Goal: Check status: Check status

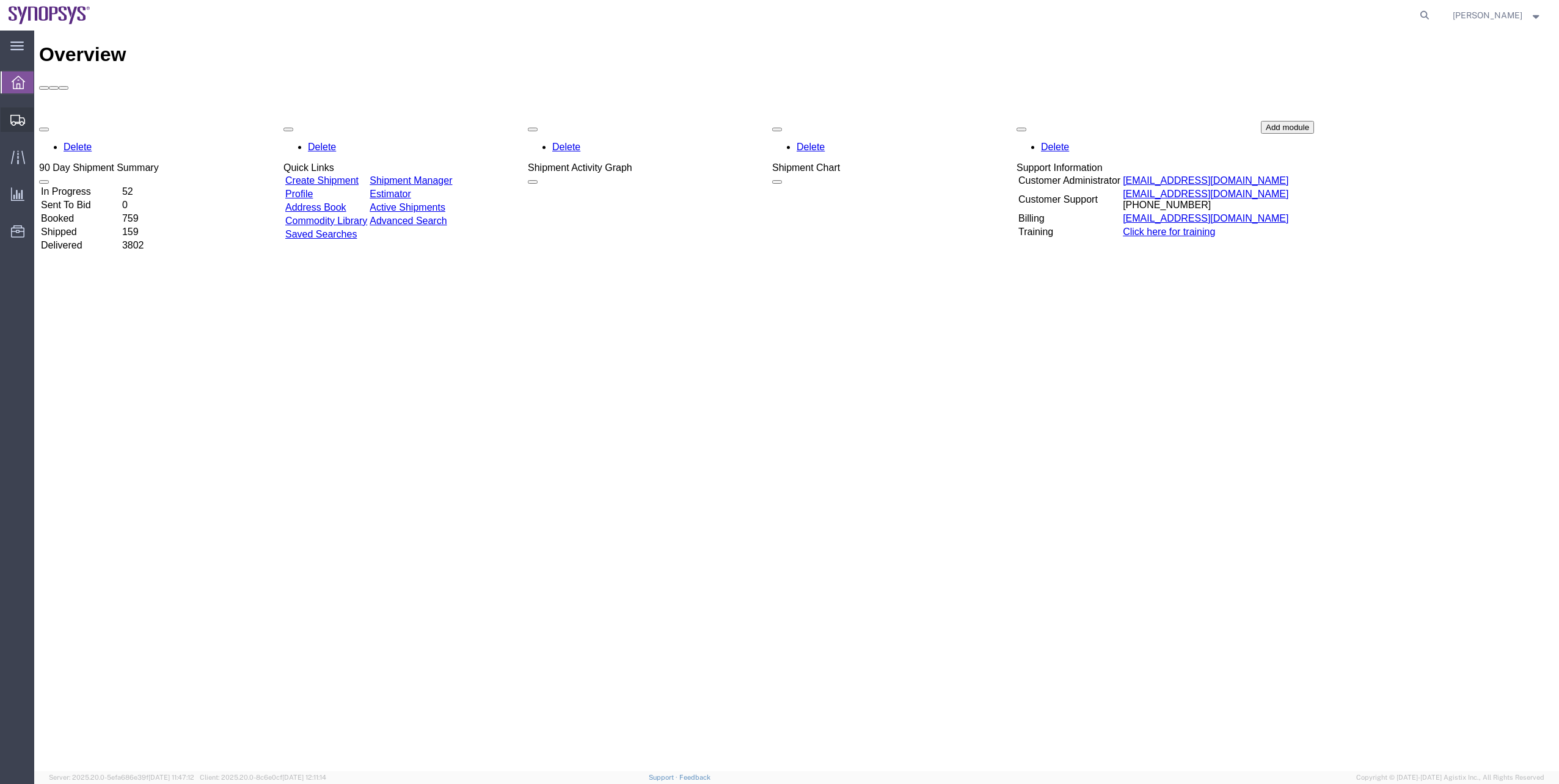
click at [0, 0] on span "Shipment Manager" at bounding box center [0, 0] width 0 height 0
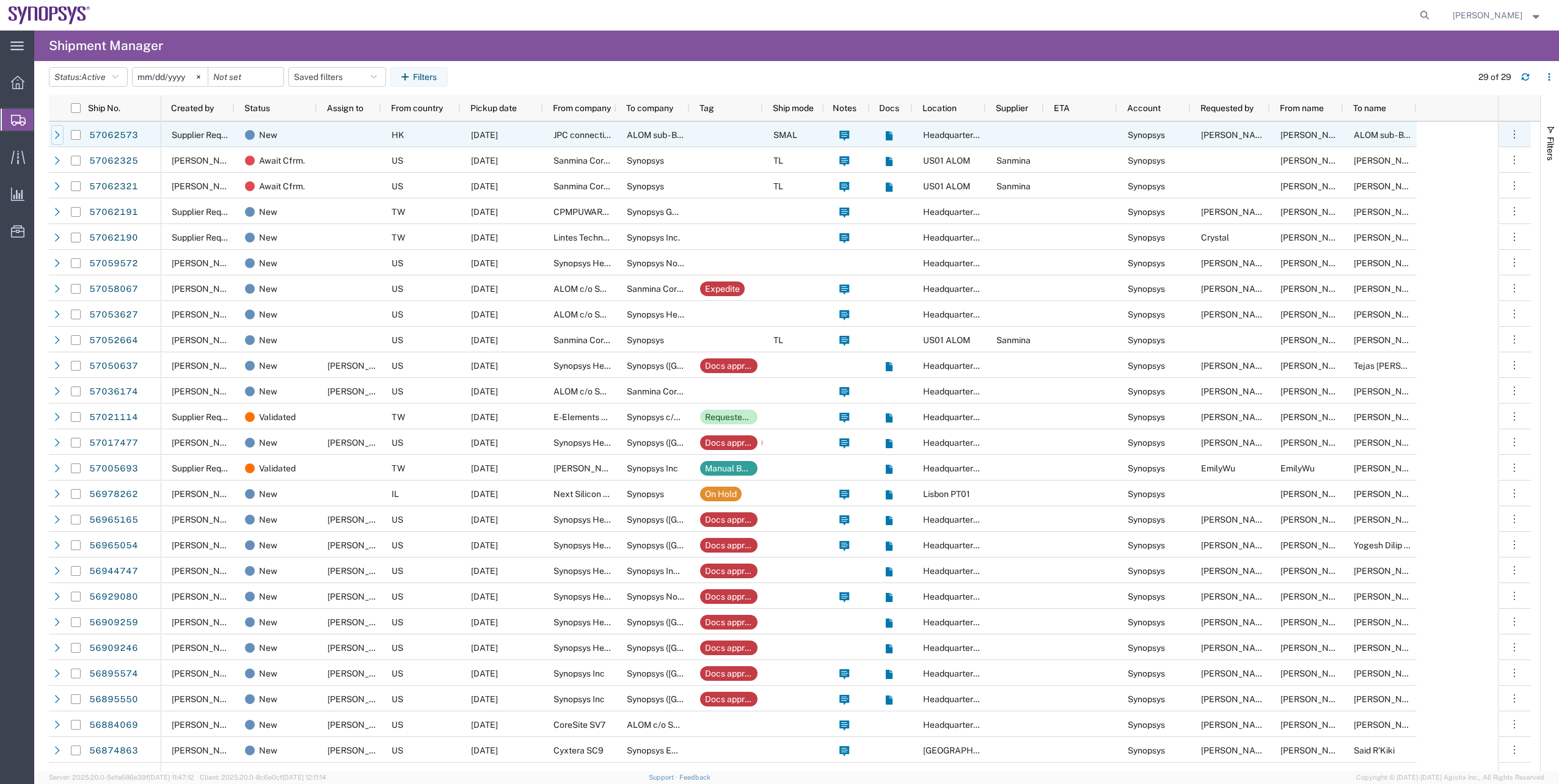
click at [56, 137] on icon at bounding box center [57, 135] width 9 height 9
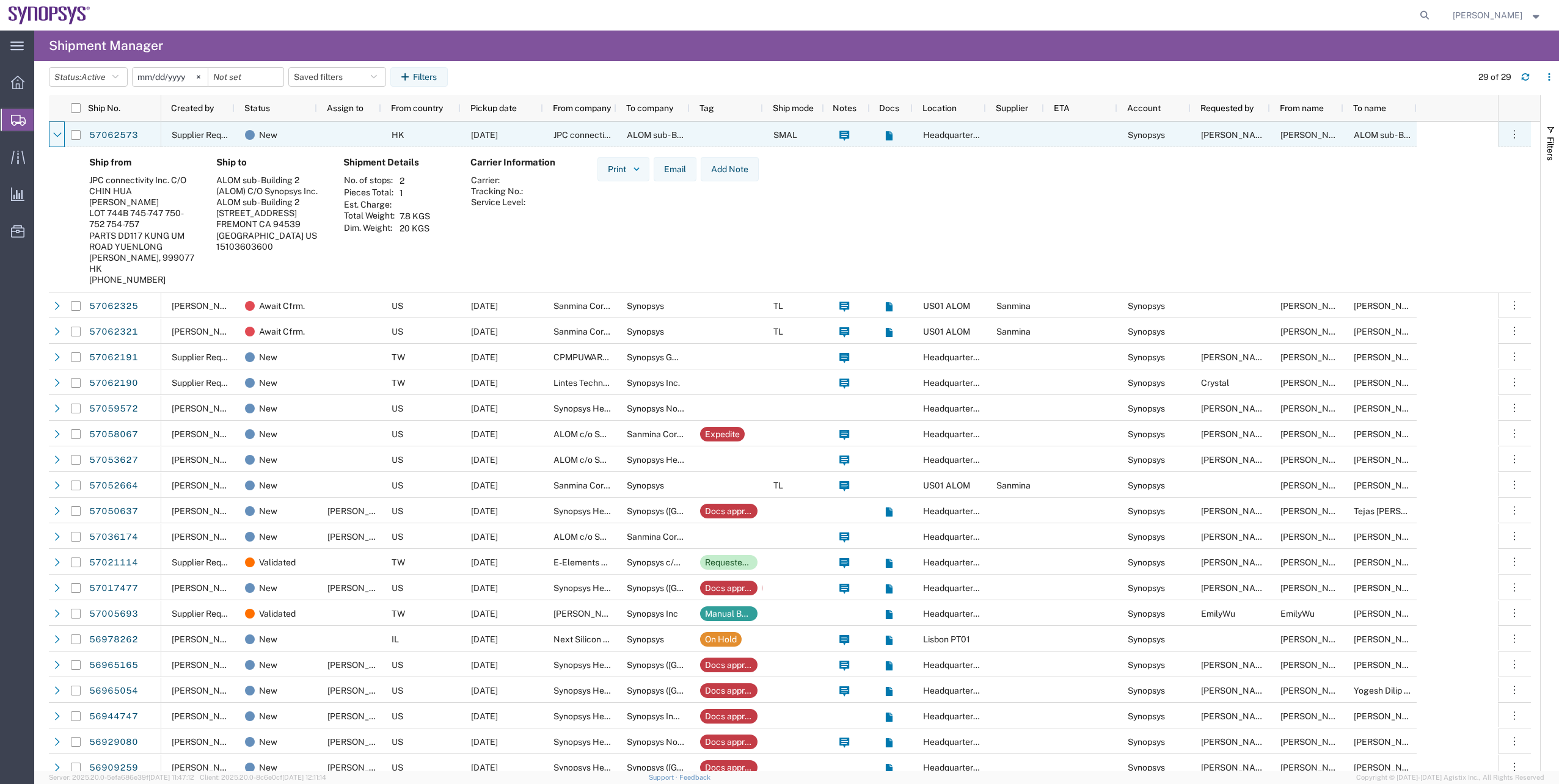
click at [56, 137] on icon at bounding box center [57, 135] width 9 height 9
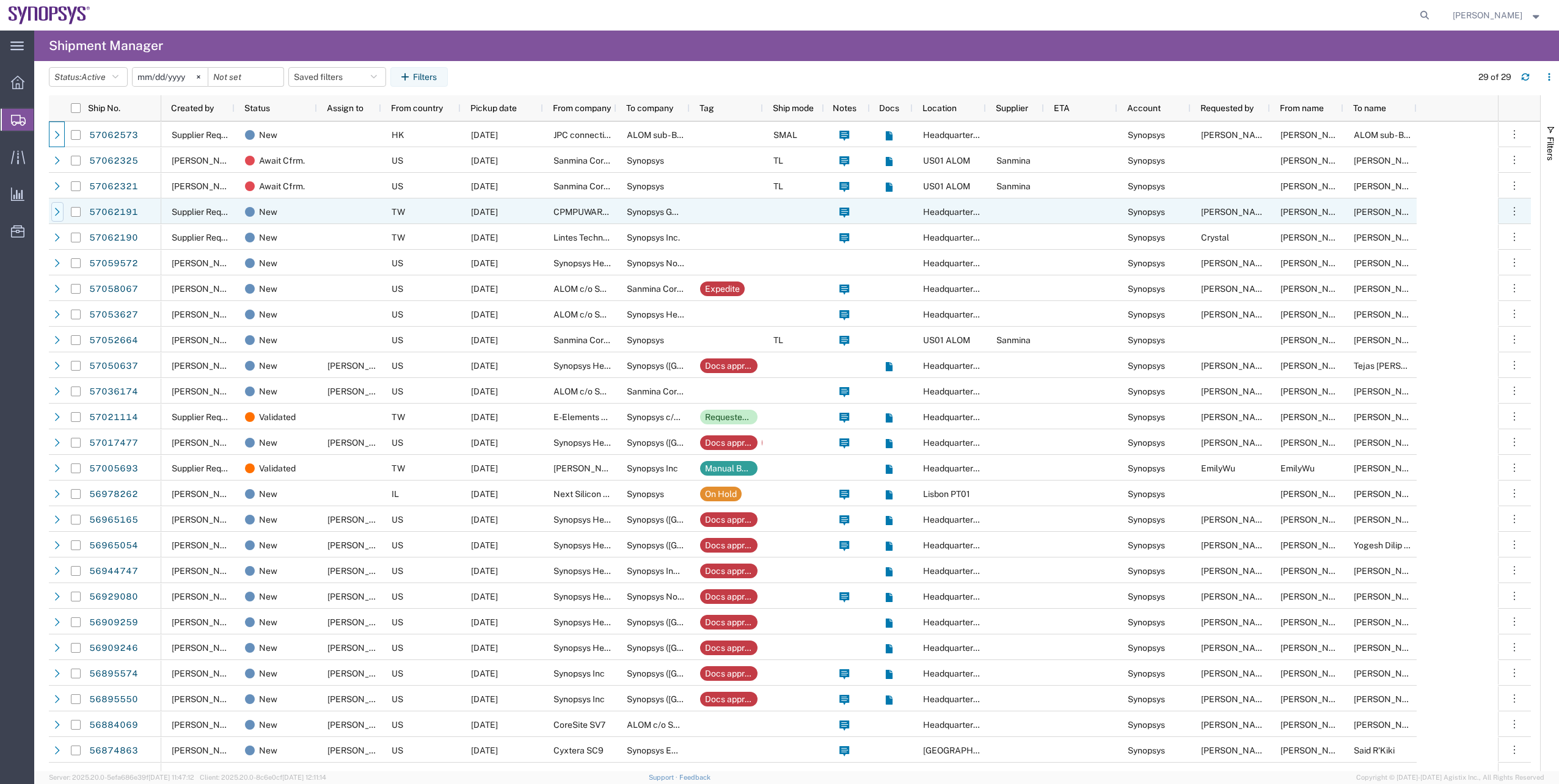
click at [60, 209] on icon at bounding box center [57, 212] width 9 height 9
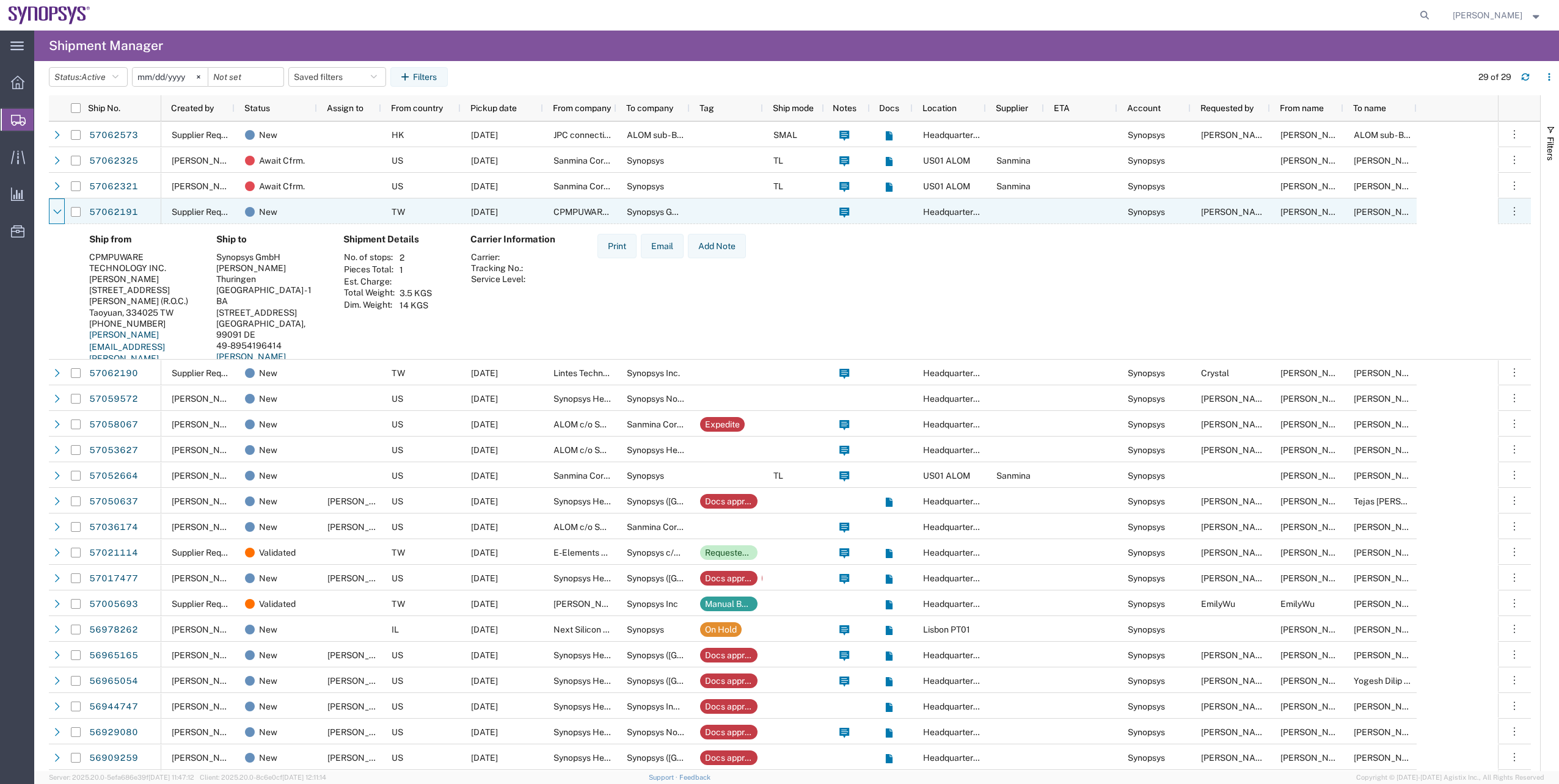
click at [60, 209] on icon at bounding box center [57, 212] width 9 height 9
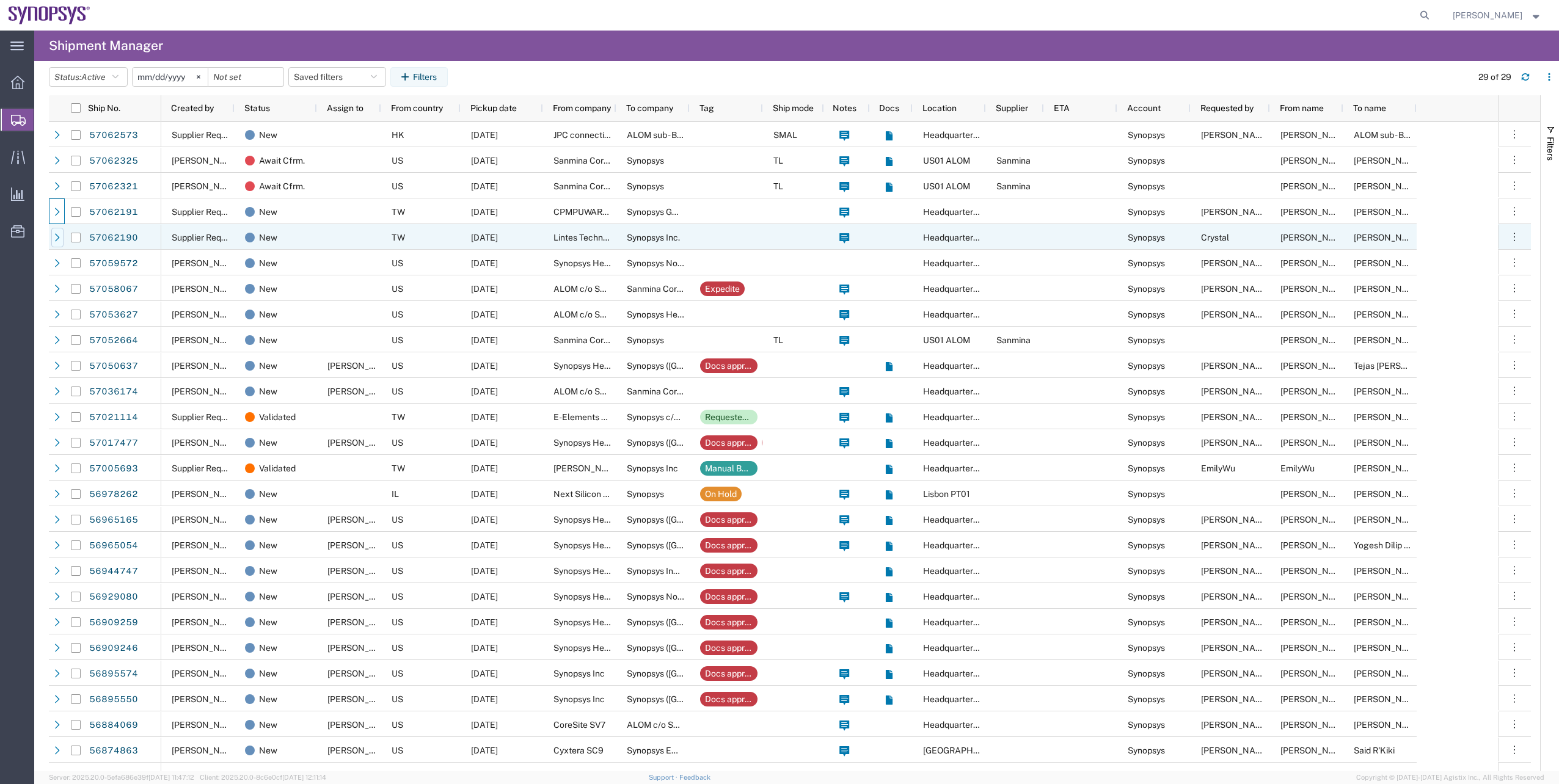
click at [56, 238] on icon at bounding box center [57, 237] width 9 height 9
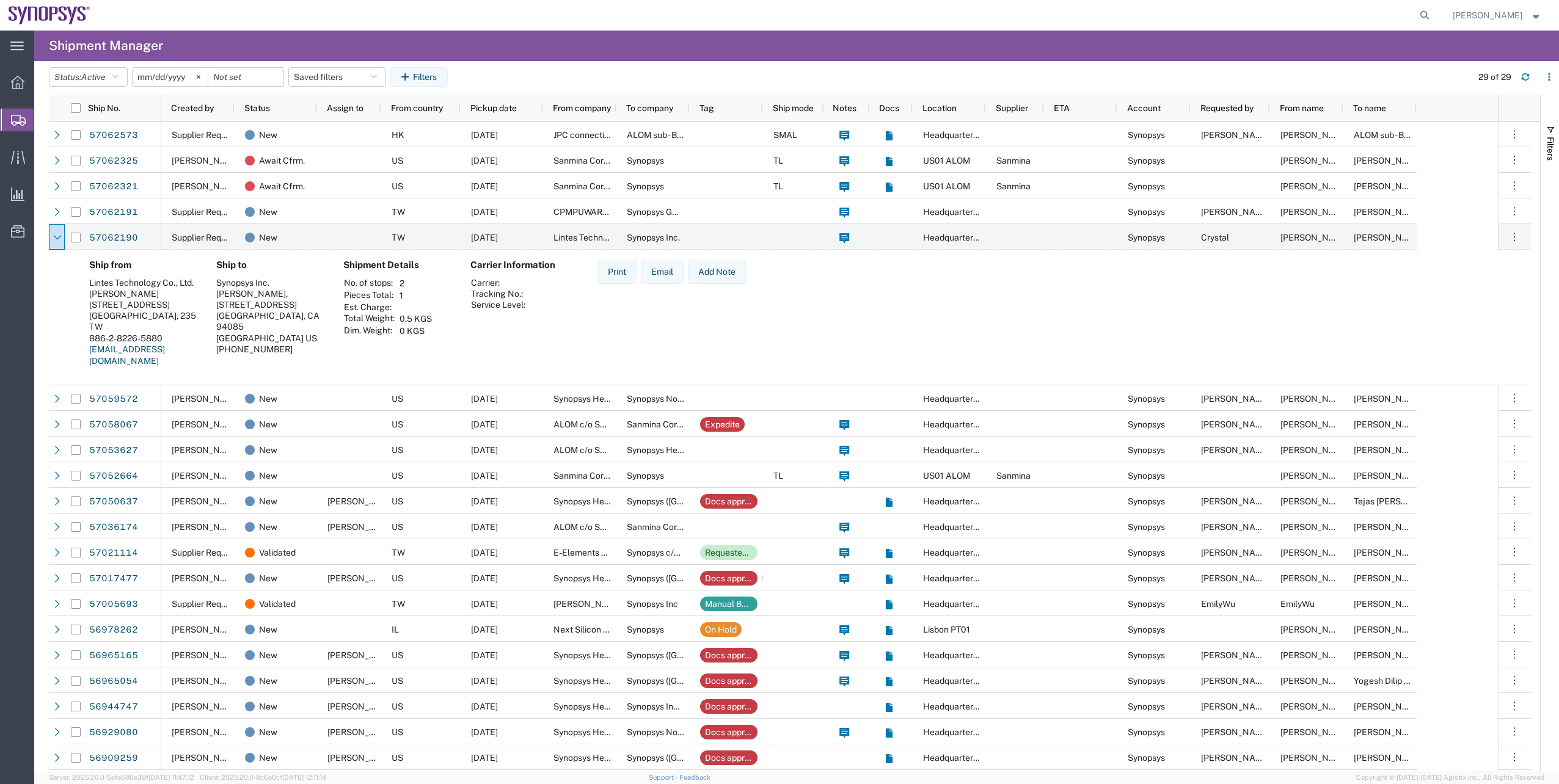
click at [550, 65] on header "Status: Active Active All Approved Booked Canceled Delivered Denied New On Hold…" at bounding box center [804, 78] width 1510 height 34
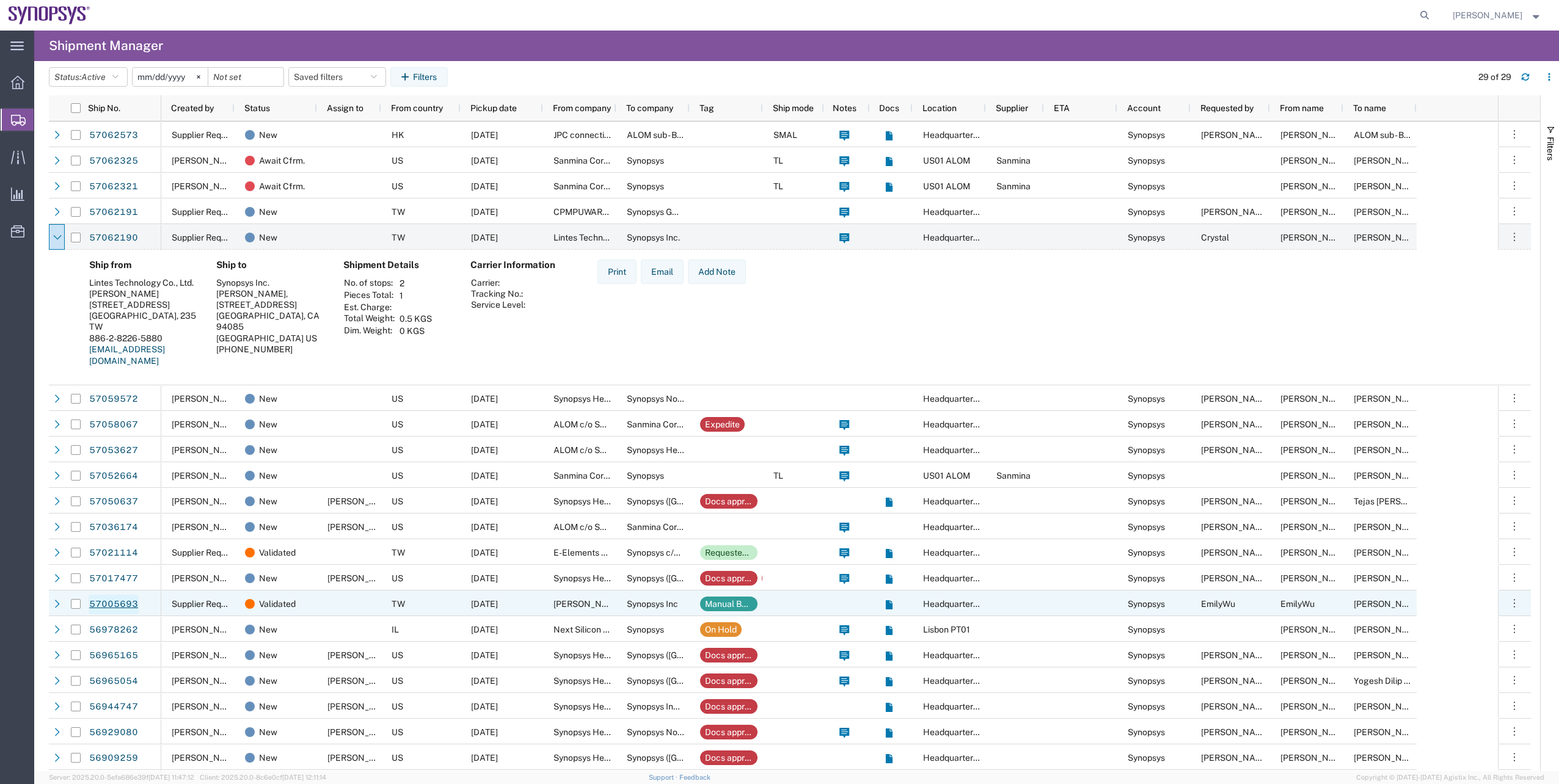
click at [121, 602] on link "57005693" at bounding box center [113, 604] width 50 height 19
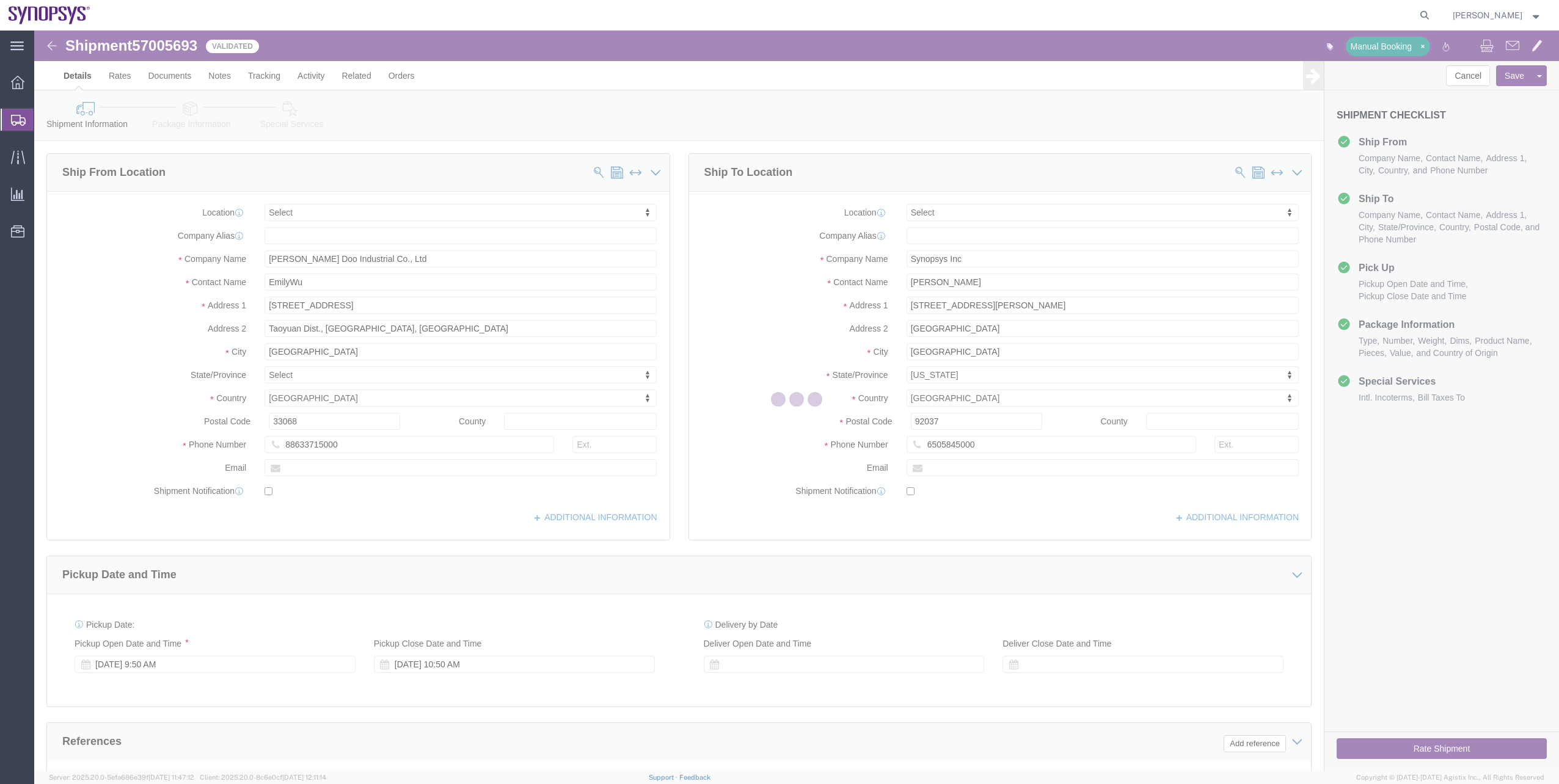
select select
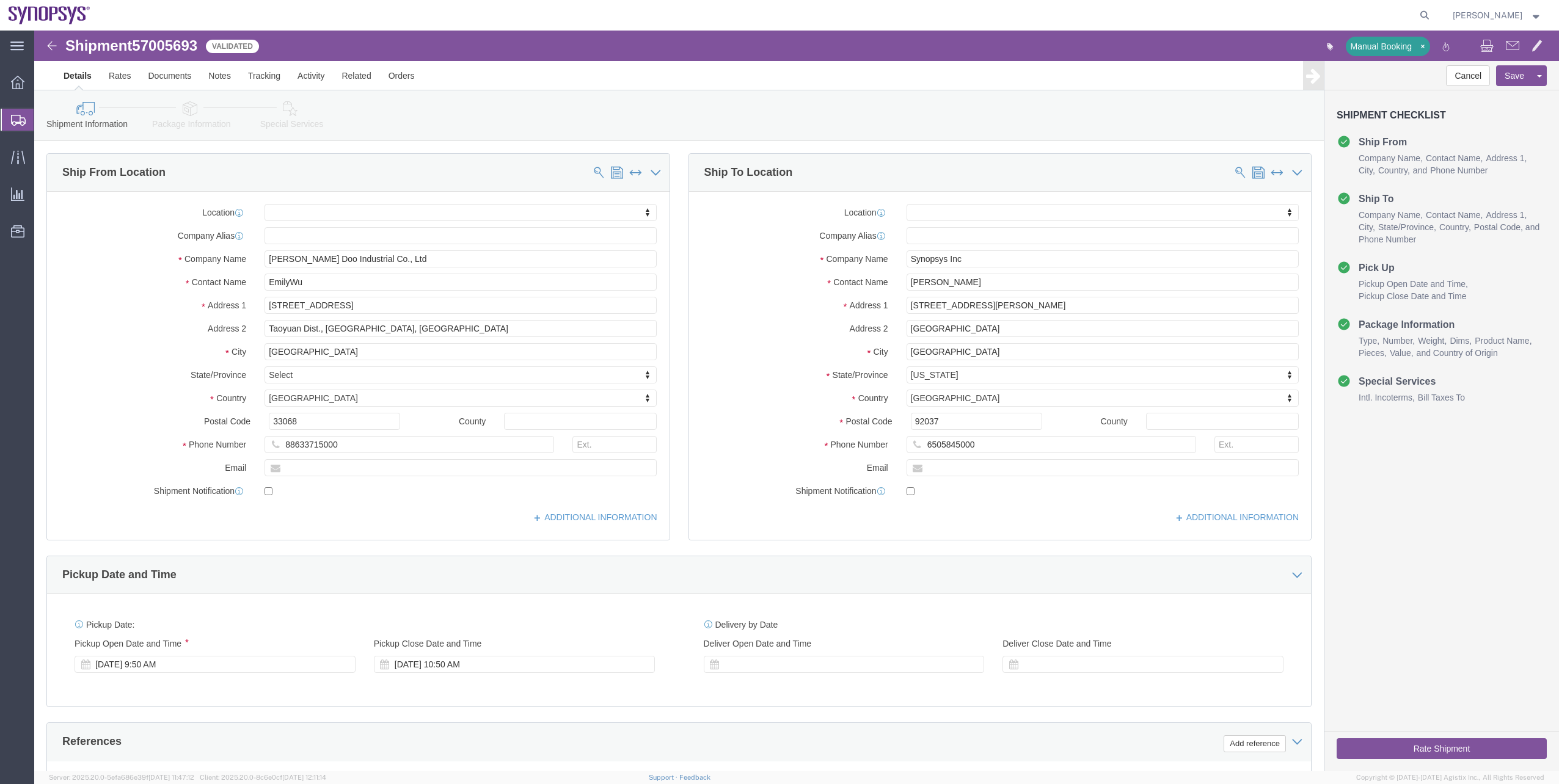
click button "Rate Shipment"
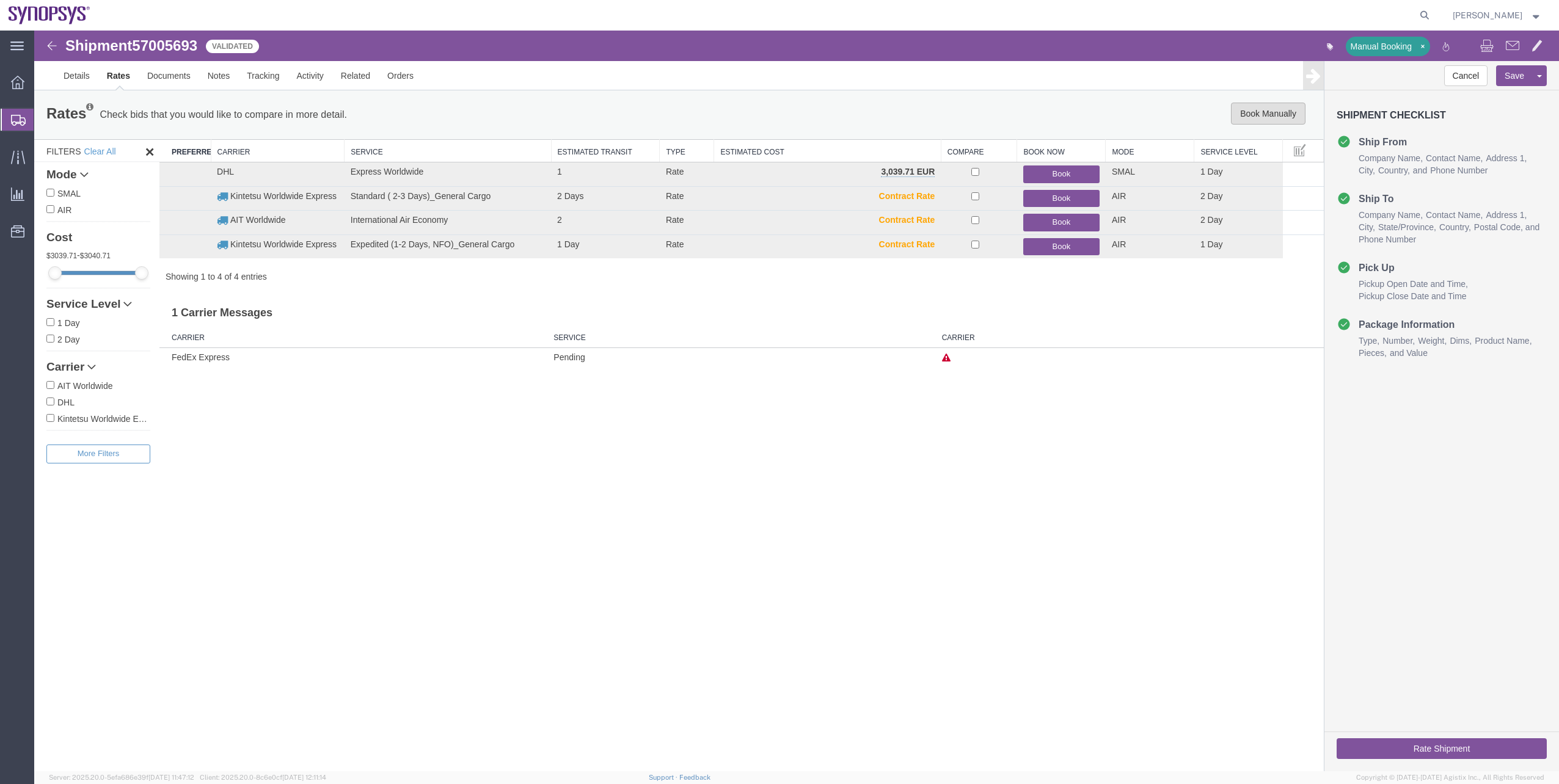
click at [1266, 119] on button "Book Manually" at bounding box center [1268, 113] width 74 height 22
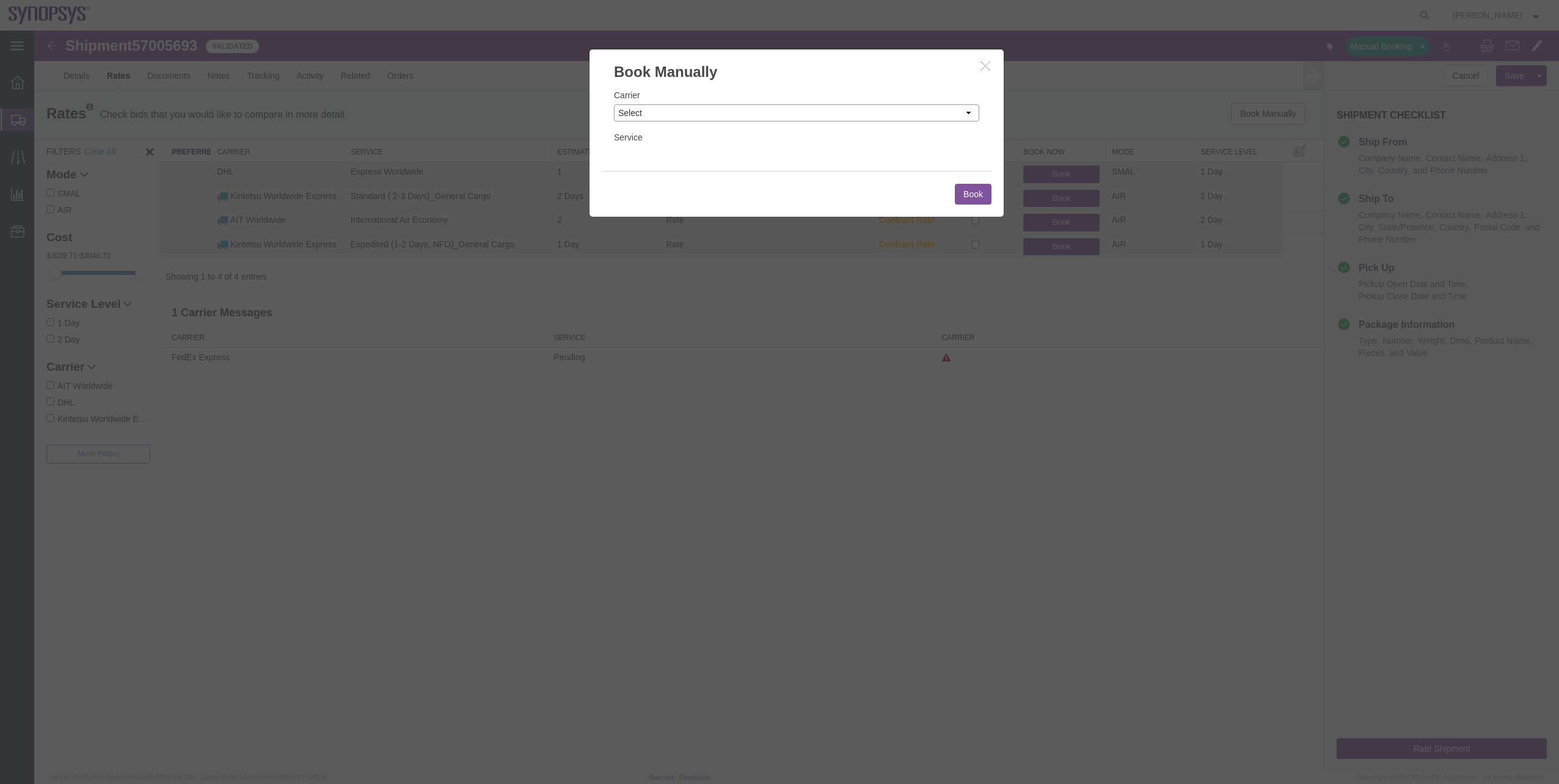
click at [727, 111] on select "Select Add New Carrier (and default service) AIT Worldwide Aerly Bird Alfaloc D…" at bounding box center [796, 113] width 365 height 17
select select "62"
click at [614, 104] on select "Select Add New Carrier (and default service) AIT Worldwide Aerly Bird Alfaloc D…" at bounding box center [796, 113] width 365 height 17
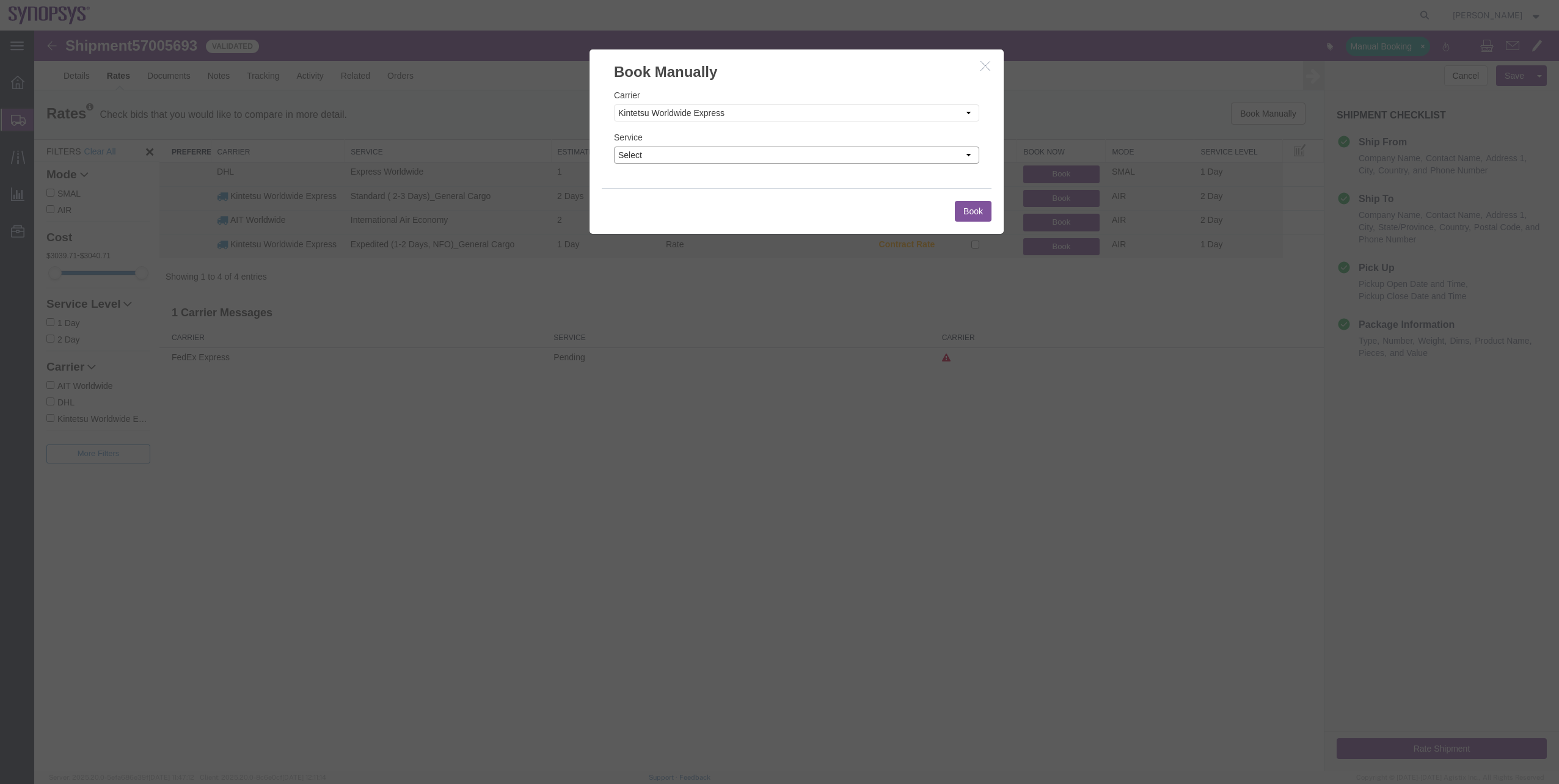
drag, startPoint x: 685, startPoint y: 153, endPoint x: 685, endPoint y: 165, distance: 12.0
click at [685, 153] on select "Select AIR 1 Day Air 2 Day Air 3 - 5 Day Air 3 - 5 Day Air 3 - 5 Day Temp Air 5…" at bounding box center [796, 155] width 365 height 17
select select "34444"
click at [614, 147] on select "Select AIR 1 Day Air 2 Day Air 3 - 5 Day Air 3 - 5 Day Air 3 - 5 Day Temp Air 5…" at bounding box center [796, 155] width 365 height 17
click at [968, 212] on button "Book" at bounding box center [973, 211] width 37 height 21
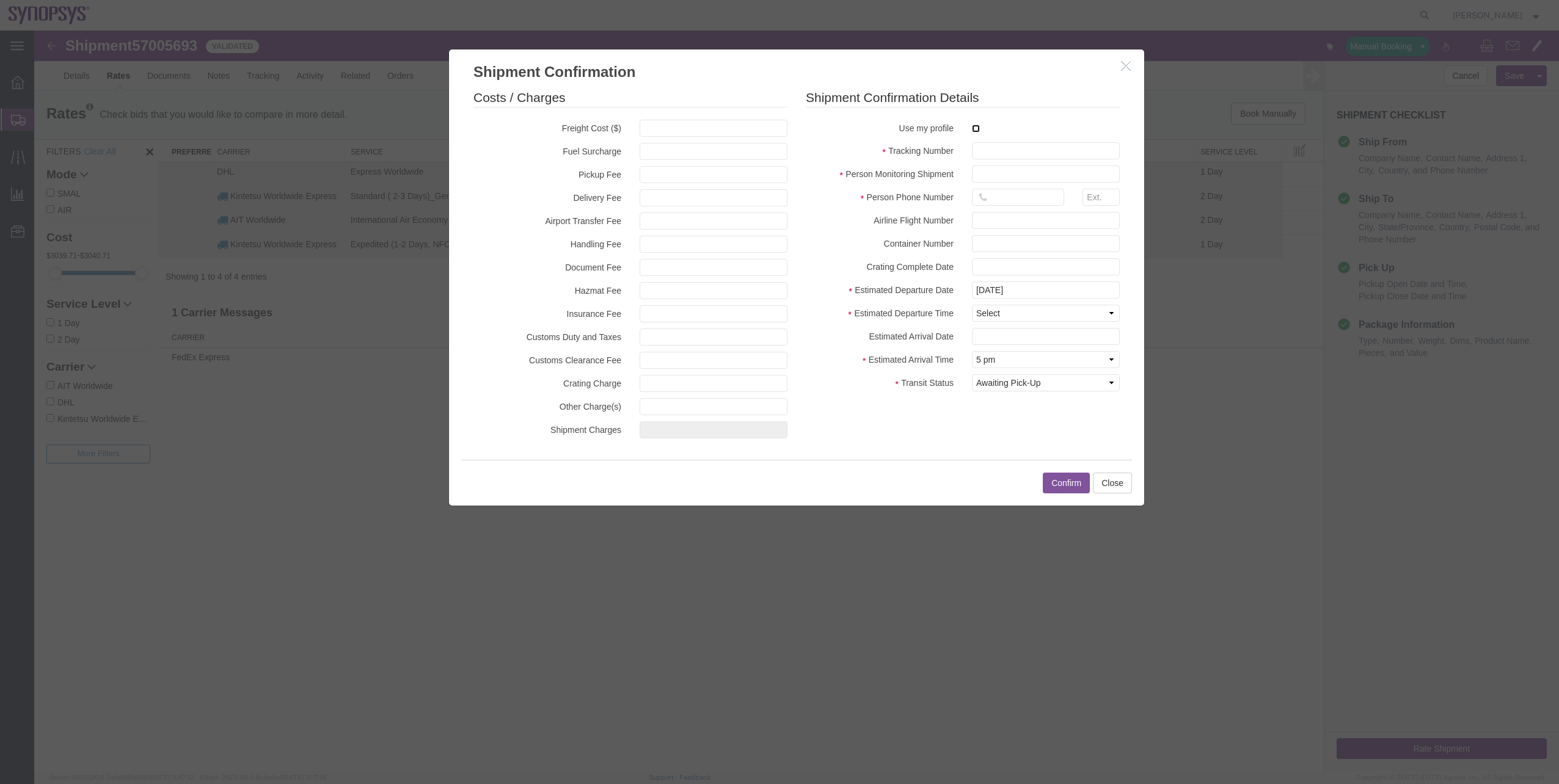
click at [978, 125] on input "checkbox" at bounding box center [976, 129] width 8 height 8
checkbox input "true"
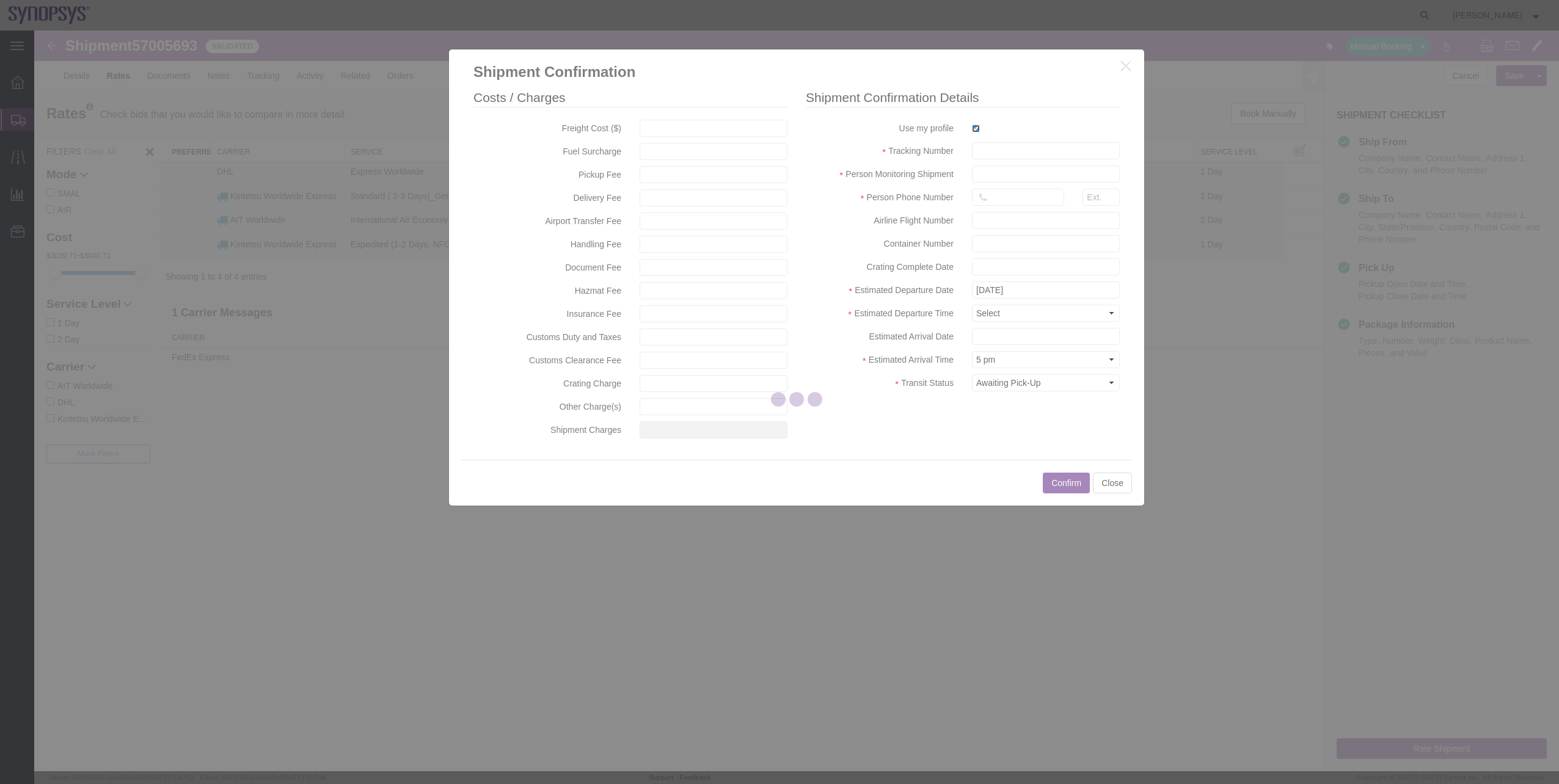
type input "[PERSON_NAME]"
type input "00351211251025"
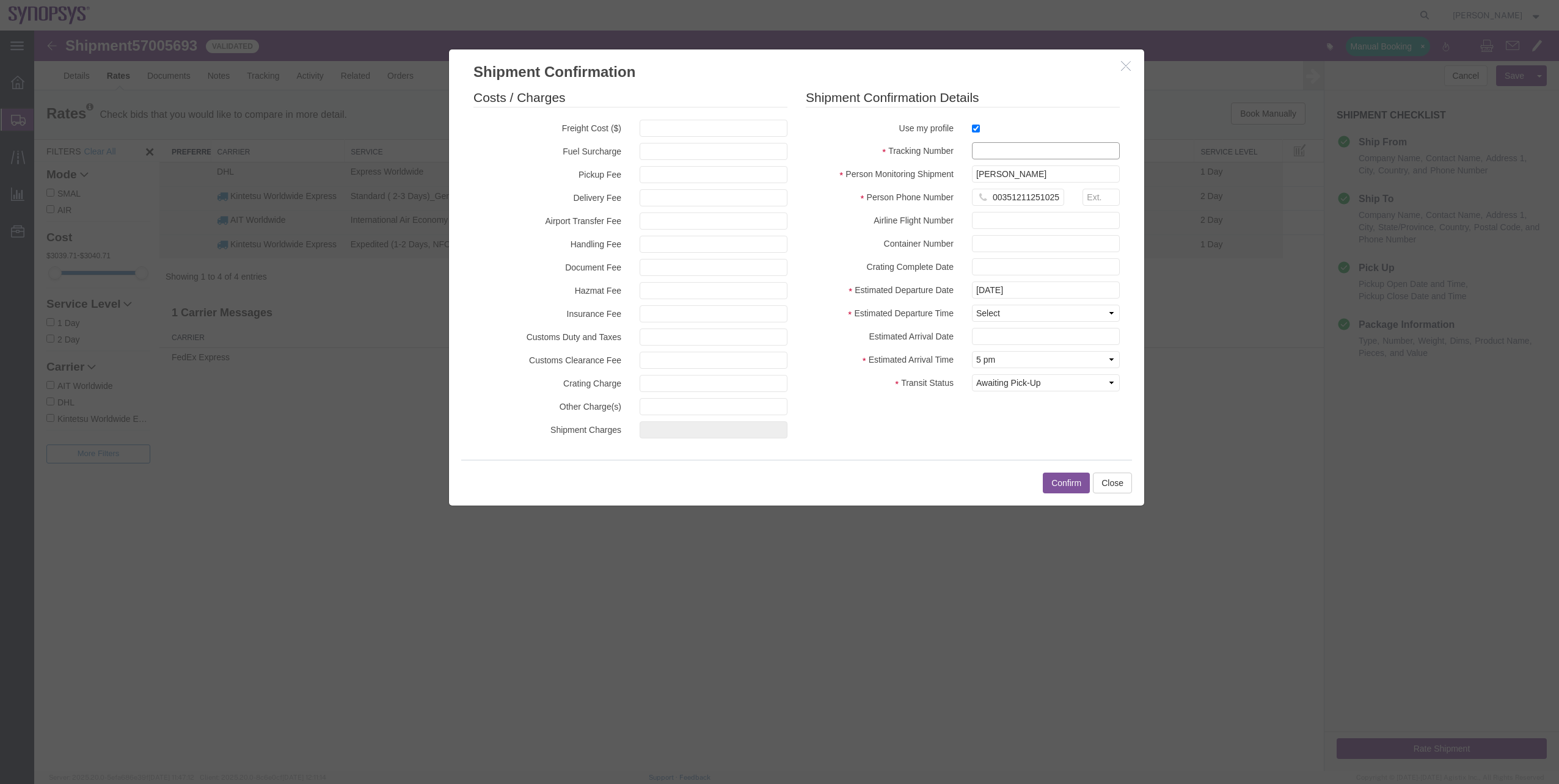
click at [983, 148] on input "text" at bounding box center [1045, 151] width 148 height 17
paste input "933-42668161"
type input "933-42668161"
click at [1008, 293] on input "[DATE]" at bounding box center [1045, 290] width 148 height 17
click at [984, 383] on td "12" at bounding box center [981, 385] width 19 height 19
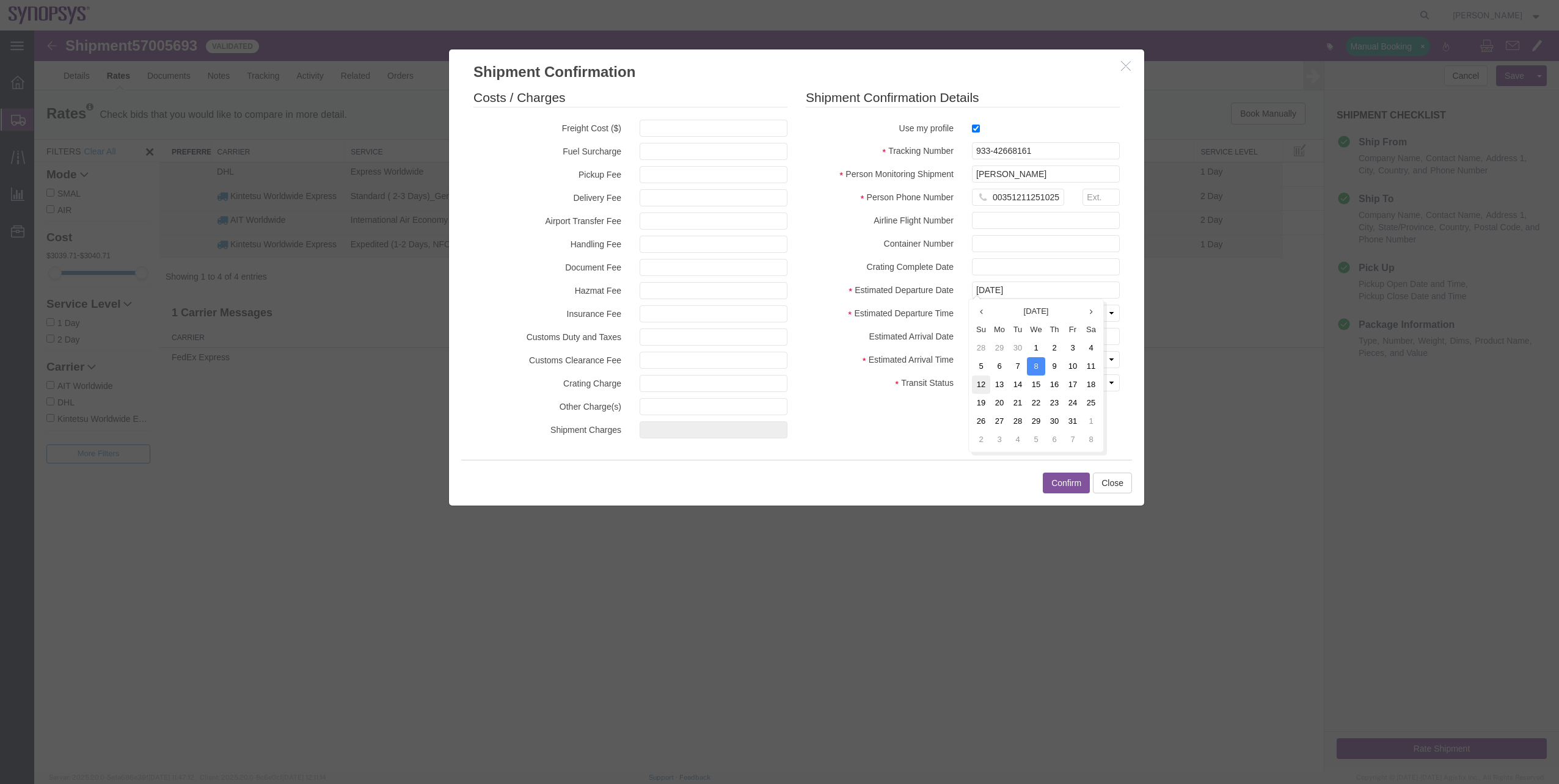
type input "[DATE]"
click at [986, 318] on select "Select Midnight 1 am 2 am 3 am 4 am 5 am 6 am 7 am 8 am 9 am 10 am 11 am 12 Noo…" at bounding box center [1045, 313] width 148 height 17
select select "1500"
click at [972, 304] on select "Select Midnight 1 am 2 am 3 am 4 am 5 am 6 am 7 am 8 am 9 am 10 am 11 am 12 Noo…" at bounding box center [1045, 313] width 148 height 17
click at [993, 344] on input "text" at bounding box center [1045, 336] width 148 height 17
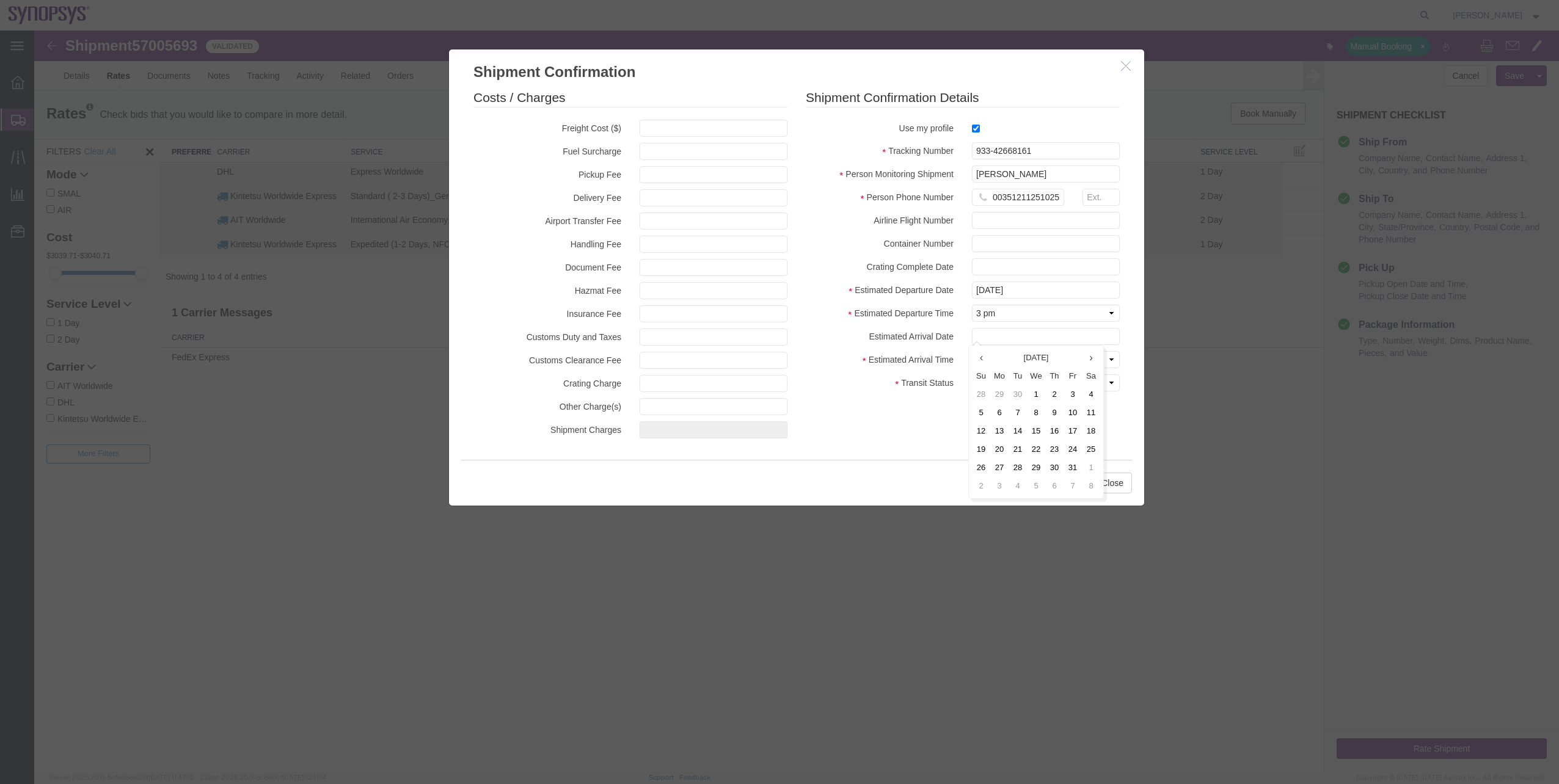
click at [948, 387] on label "Transit Status" at bounding box center [879, 381] width 166 height 15
click at [1002, 336] on input "text" at bounding box center [1045, 336] width 148 height 17
click at [1018, 434] on td "14" at bounding box center [1021, 431] width 19 height 19
type input "[DATE]"
click at [999, 361] on select "Select Midnight 1 am 2 am 3 am 4 am 5 am 6 am 7 am 8 am 9 am 10 am 11 am 12 Noo…" at bounding box center [1045, 359] width 148 height 17
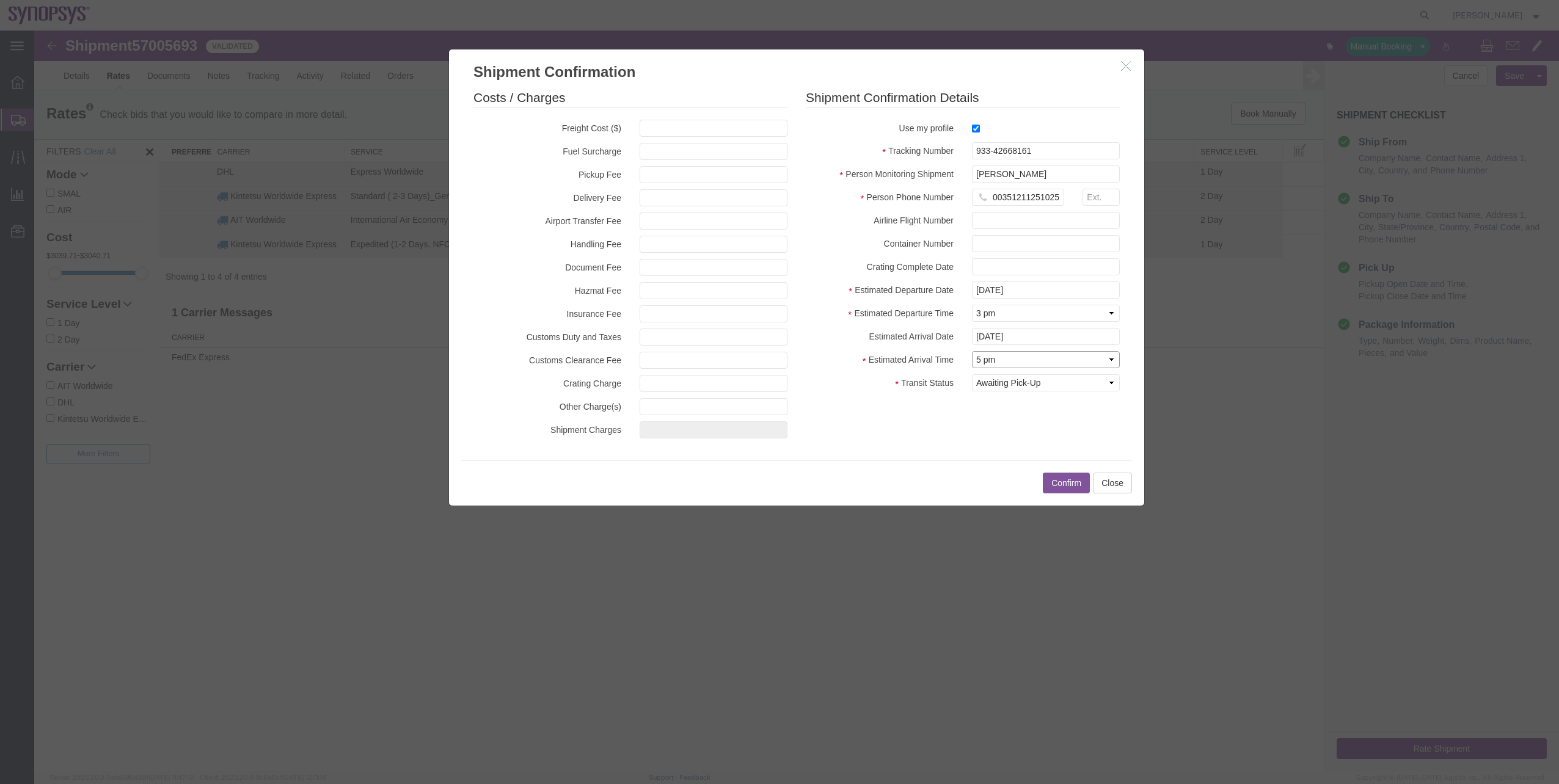
select select "1000"
click at [972, 351] on select "Select Midnight 1 am 2 am 3 am 4 am 5 am 6 am 7 am 8 am 9 am 10 am 11 am 12 Noo…" at bounding box center [1045, 359] width 148 height 17
click at [1011, 387] on select "Select Arrival Notice Available Arrival Notice Imported Arrive at Delivery Loca…" at bounding box center [1045, 383] width 148 height 17
click at [1075, 479] on button "Confirm" at bounding box center [1066, 482] width 47 height 21
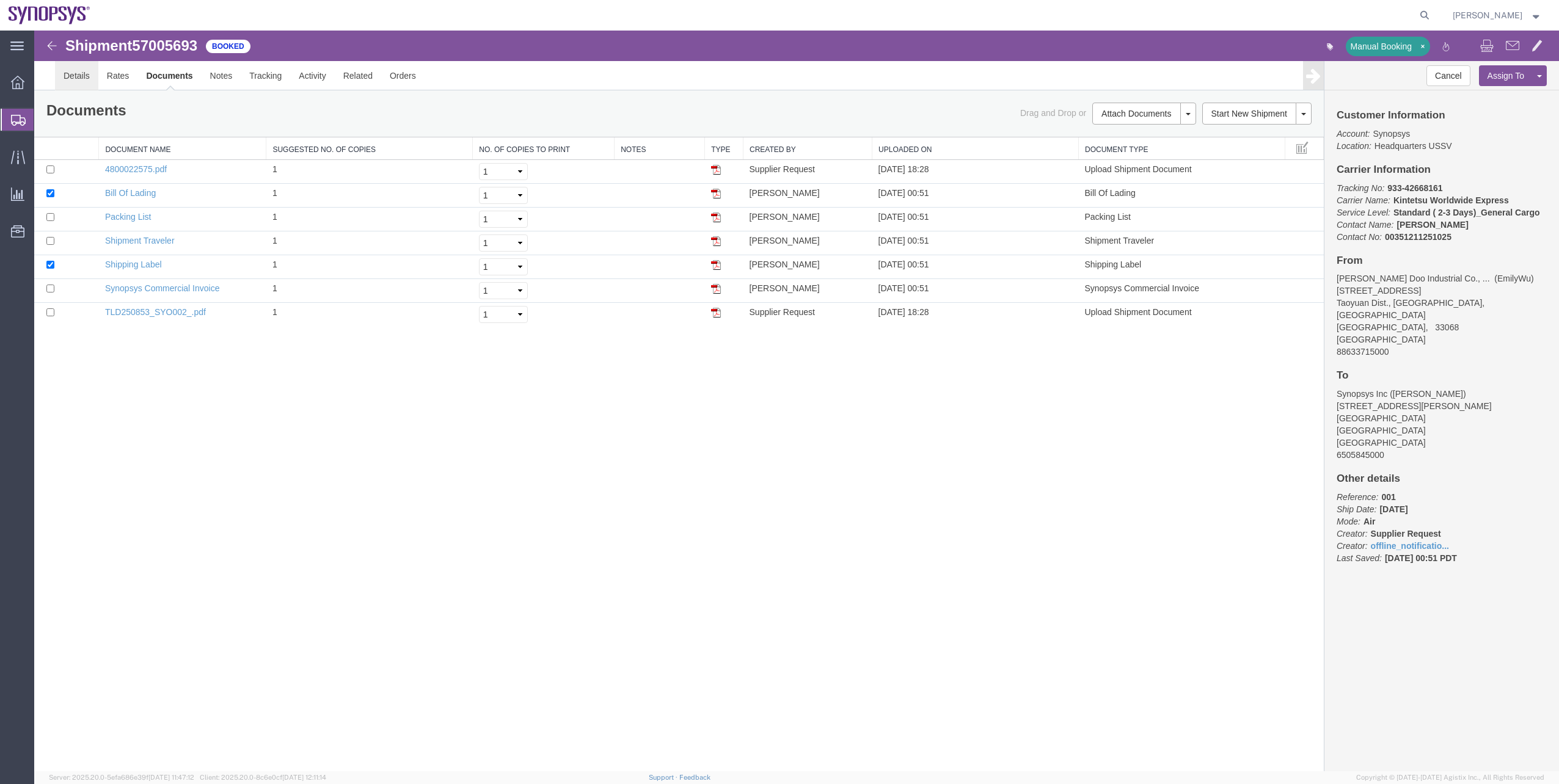
click at [62, 73] on link "Details" at bounding box center [76, 76] width 43 height 29
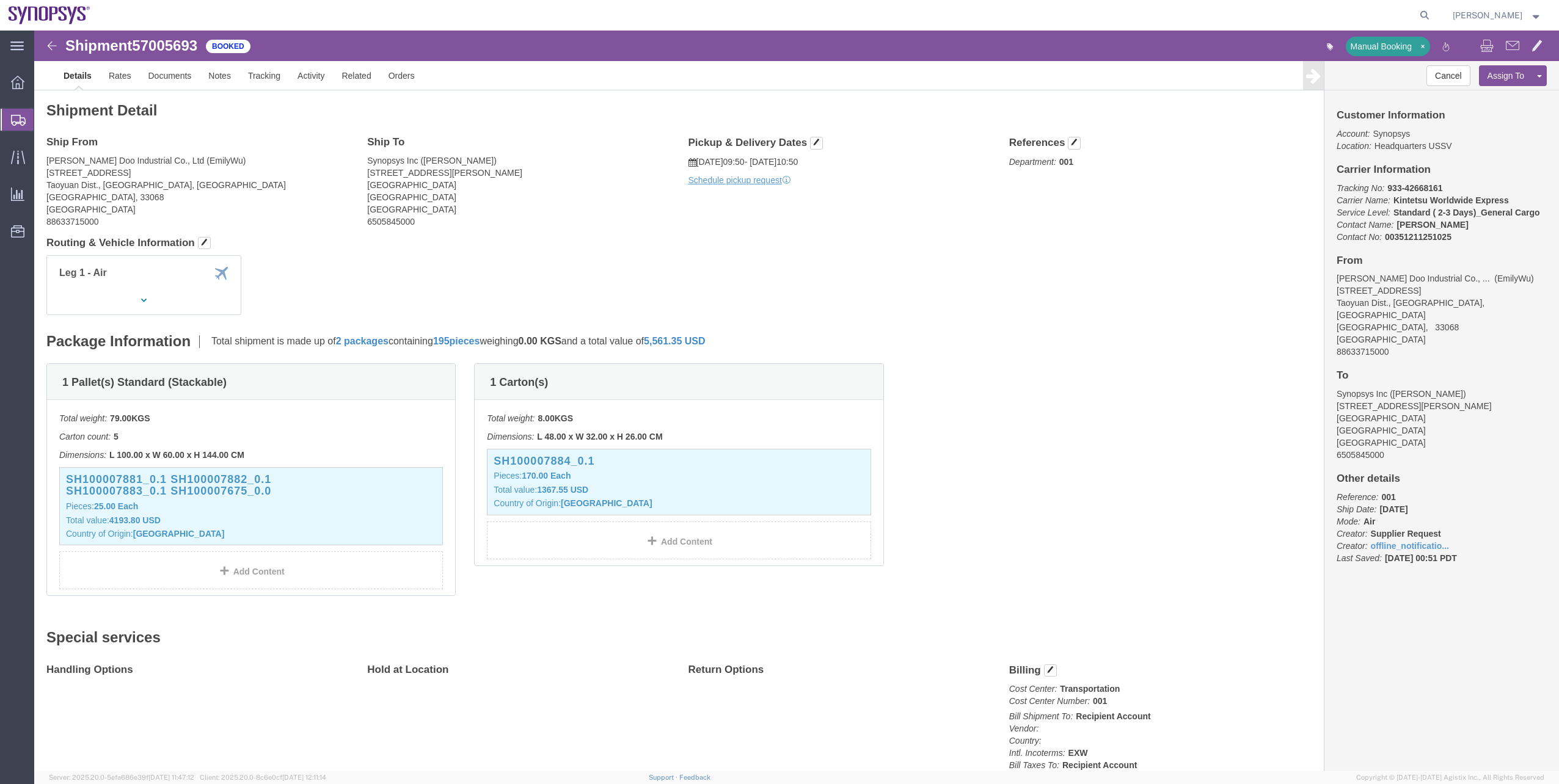
click at [0, 0] on span "Shipment Manager" at bounding box center [0, 0] width 0 height 0
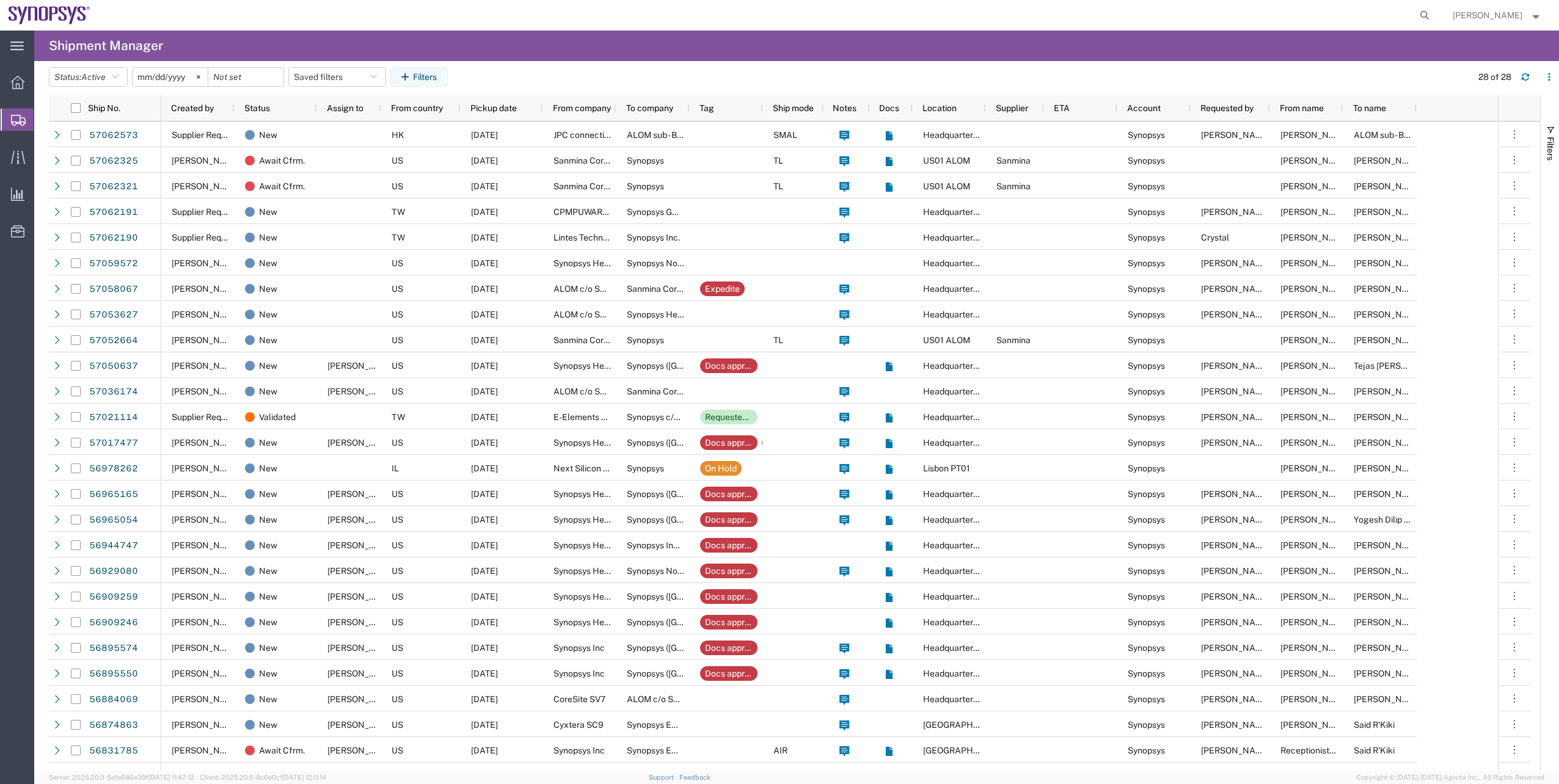
click at [500, 55] on agx-page-header "Shipment Manager" at bounding box center [796, 46] width 1524 height 31
click at [115, 83] on button "Status: Active" at bounding box center [88, 76] width 79 height 19
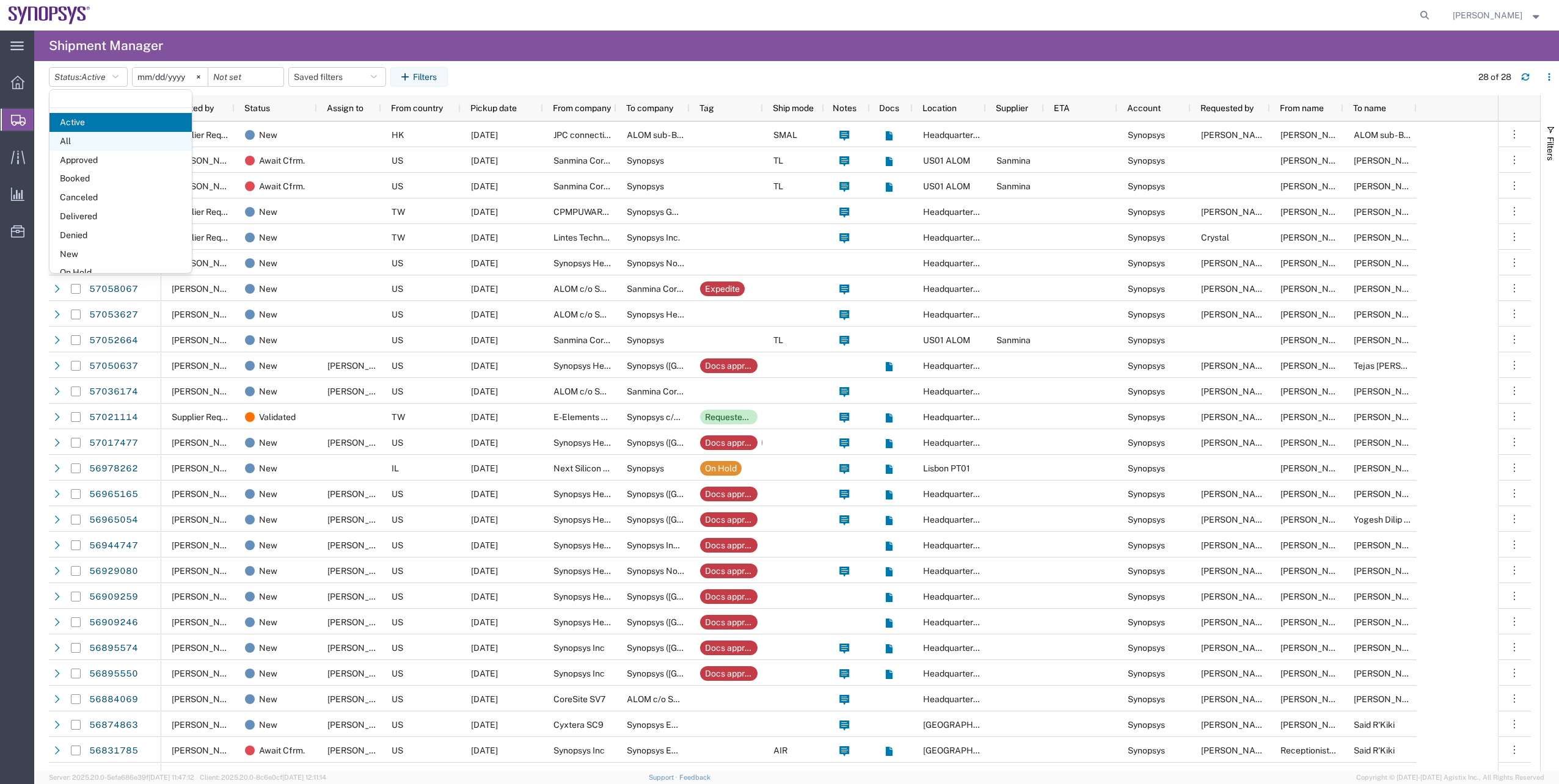
click at [116, 147] on span "All" at bounding box center [121, 141] width 142 height 19
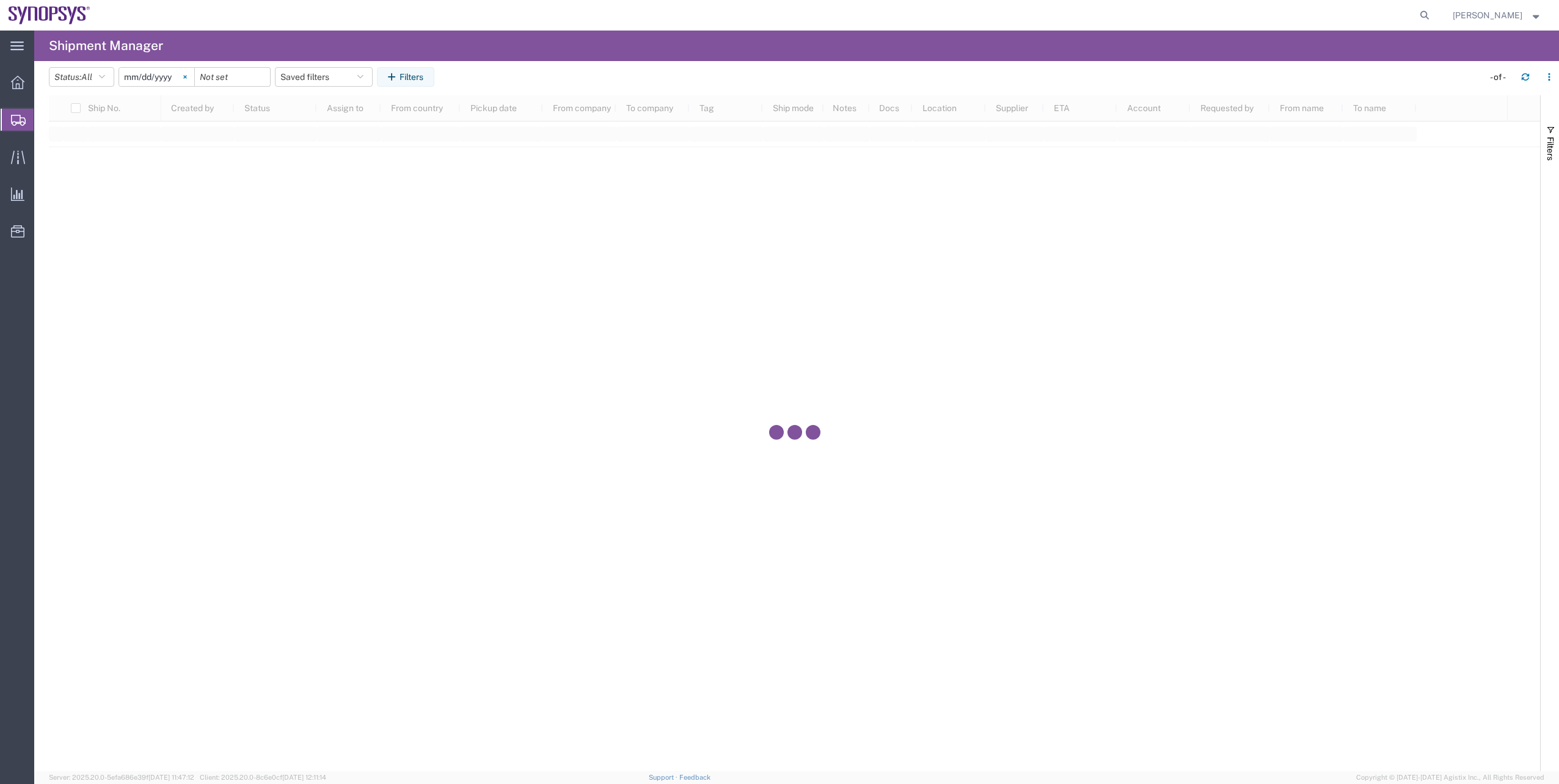
click at [193, 71] on svg-icon at bounding box center [185, 77] width 19 height 19
click at [404, 69] on button "Filters" at bounding box center [406, 76] width 58 height 19
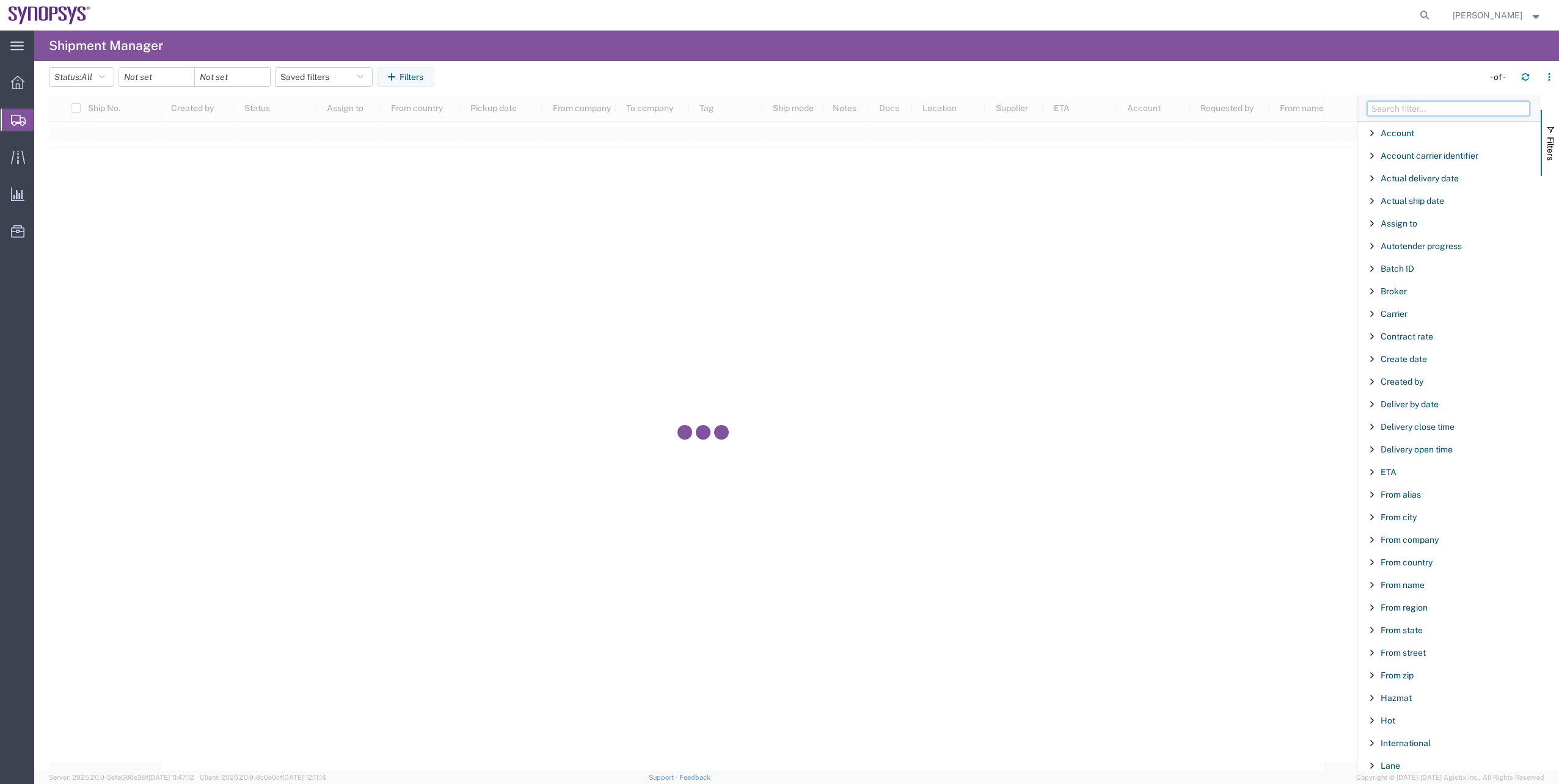
click at [1400, 107] on input "Filter Columns Input" at bounding box center [1448, 109] width 163 height 15
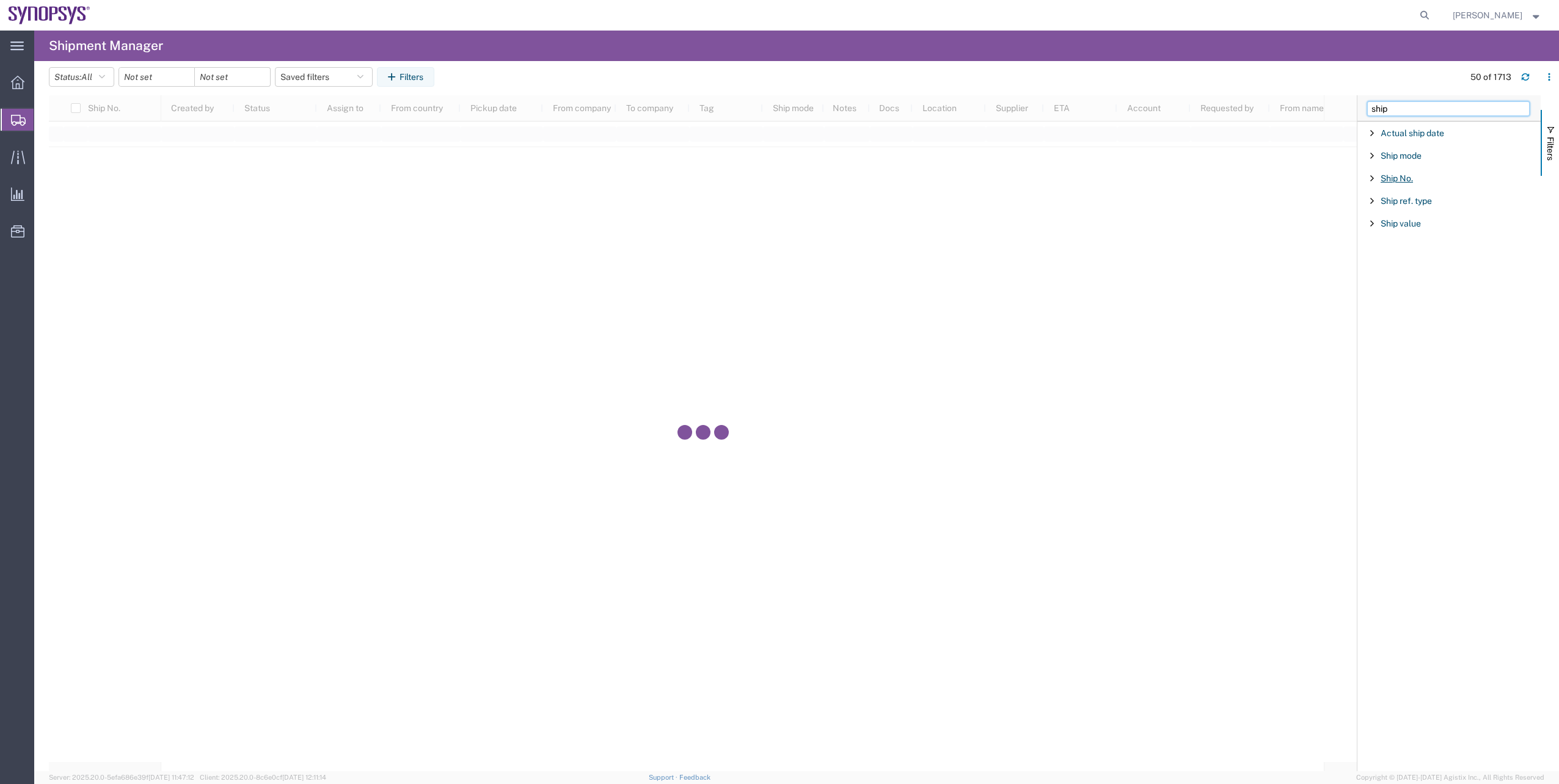
type input "ship"
click at [1392, 181] on span "Ship No." at bounding box center [1396, 178] width 33 height 10
type input "56940020"
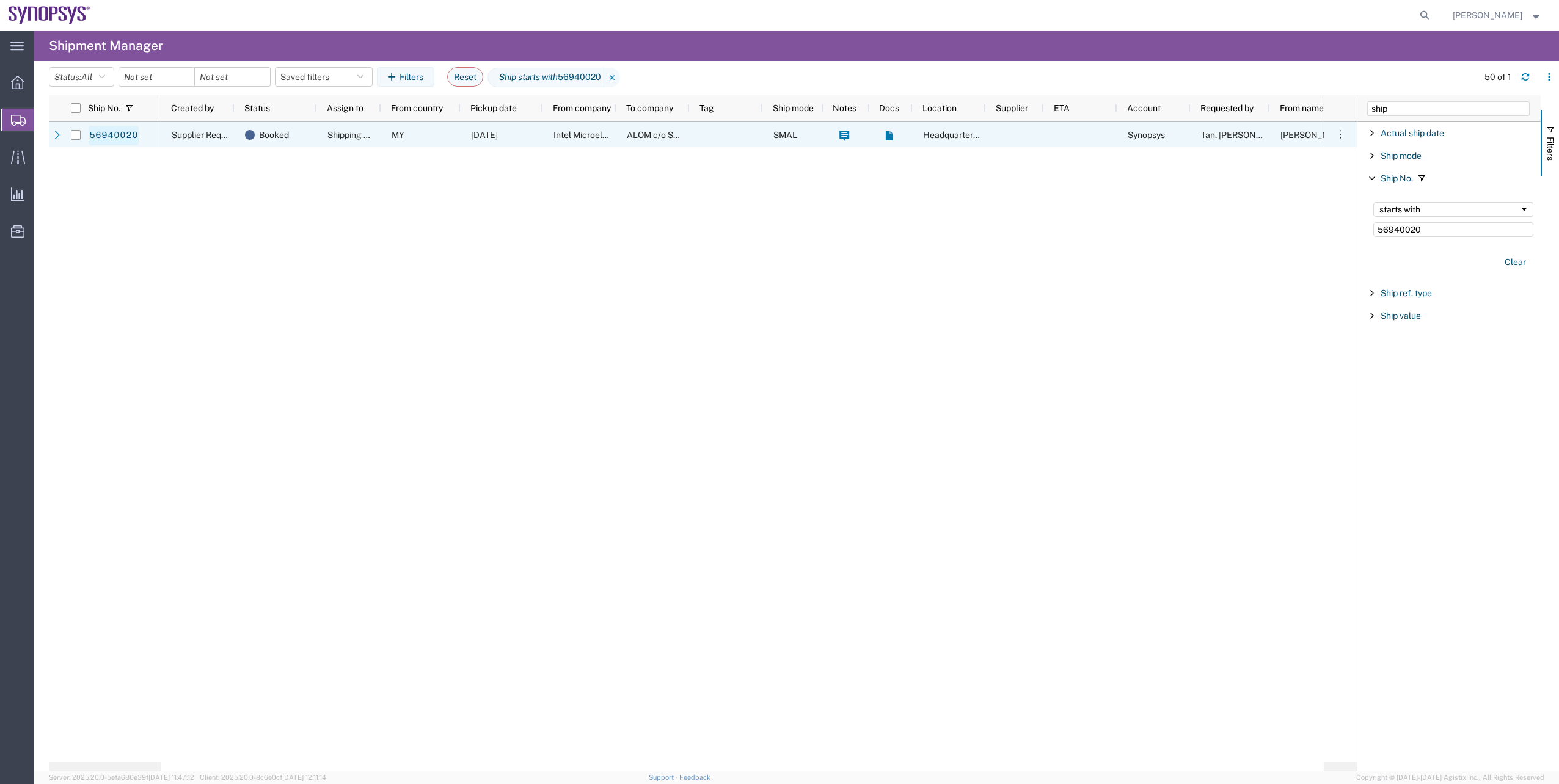
click at [133, 132] on link "56940020" at bounding box center [113, 135] width 50 height 19
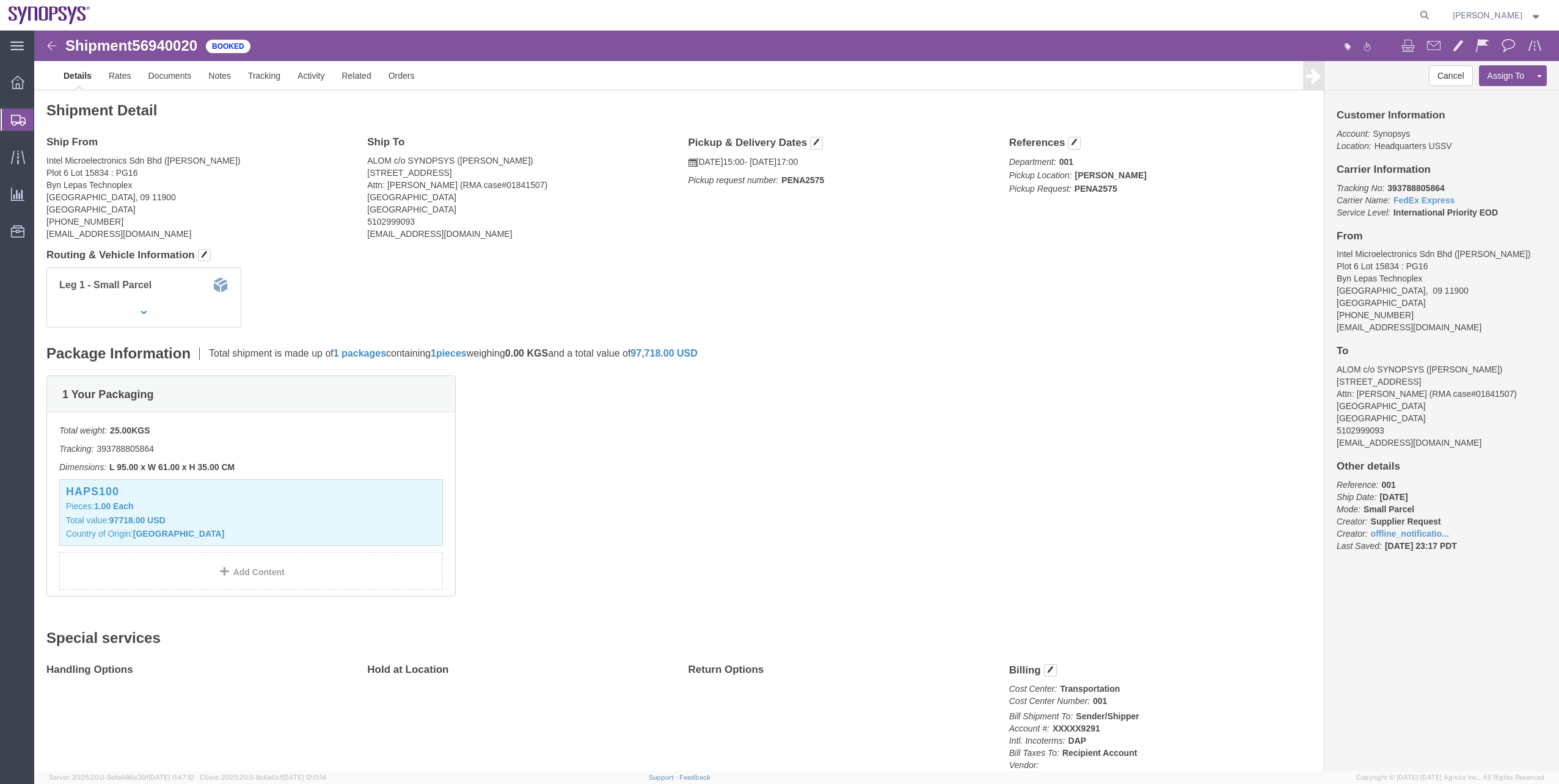
click b "393788805864"
copy b "393788805864"
click b "393788805864"
